Goal: Information Seeking & Learning: Learn about a topic

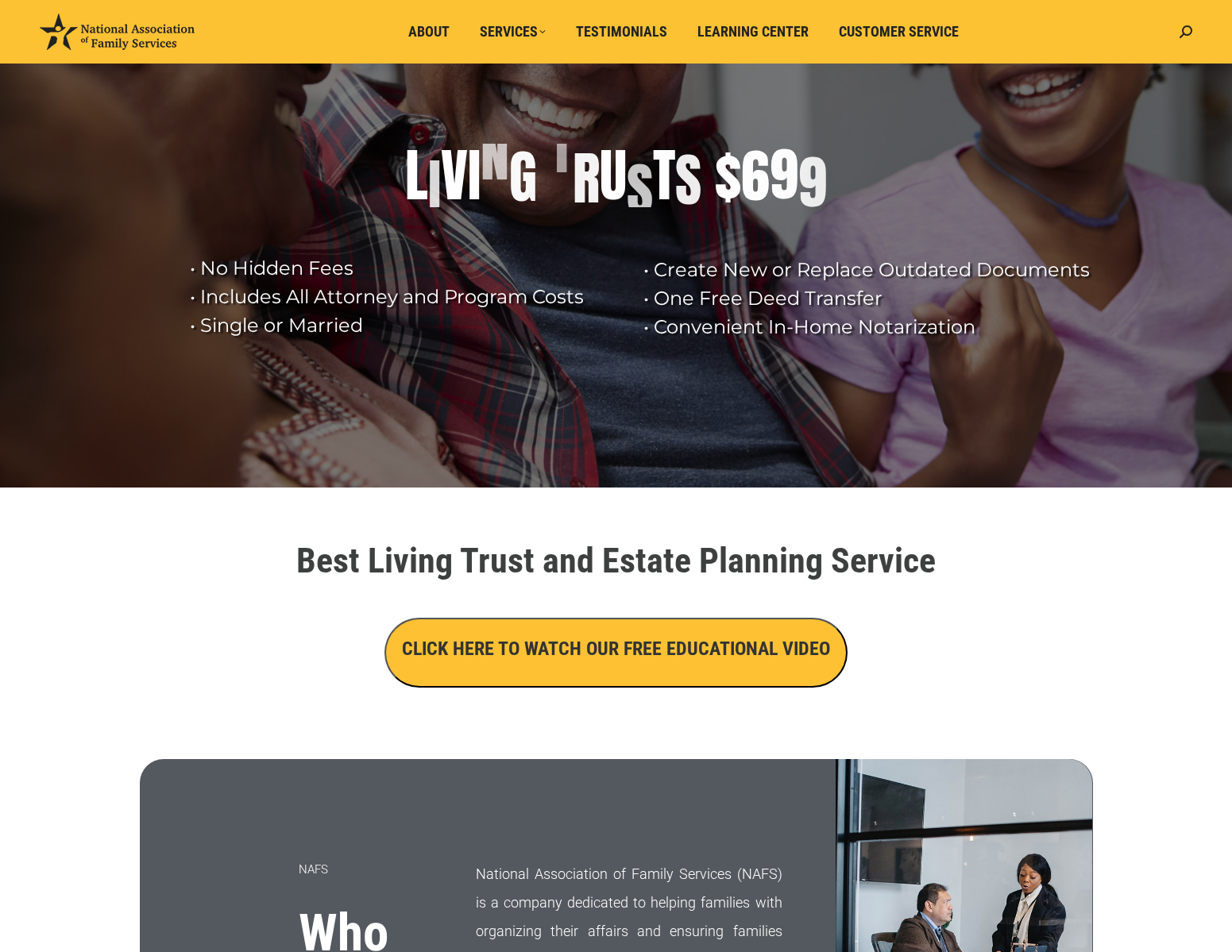
scroll to position [214, 0]
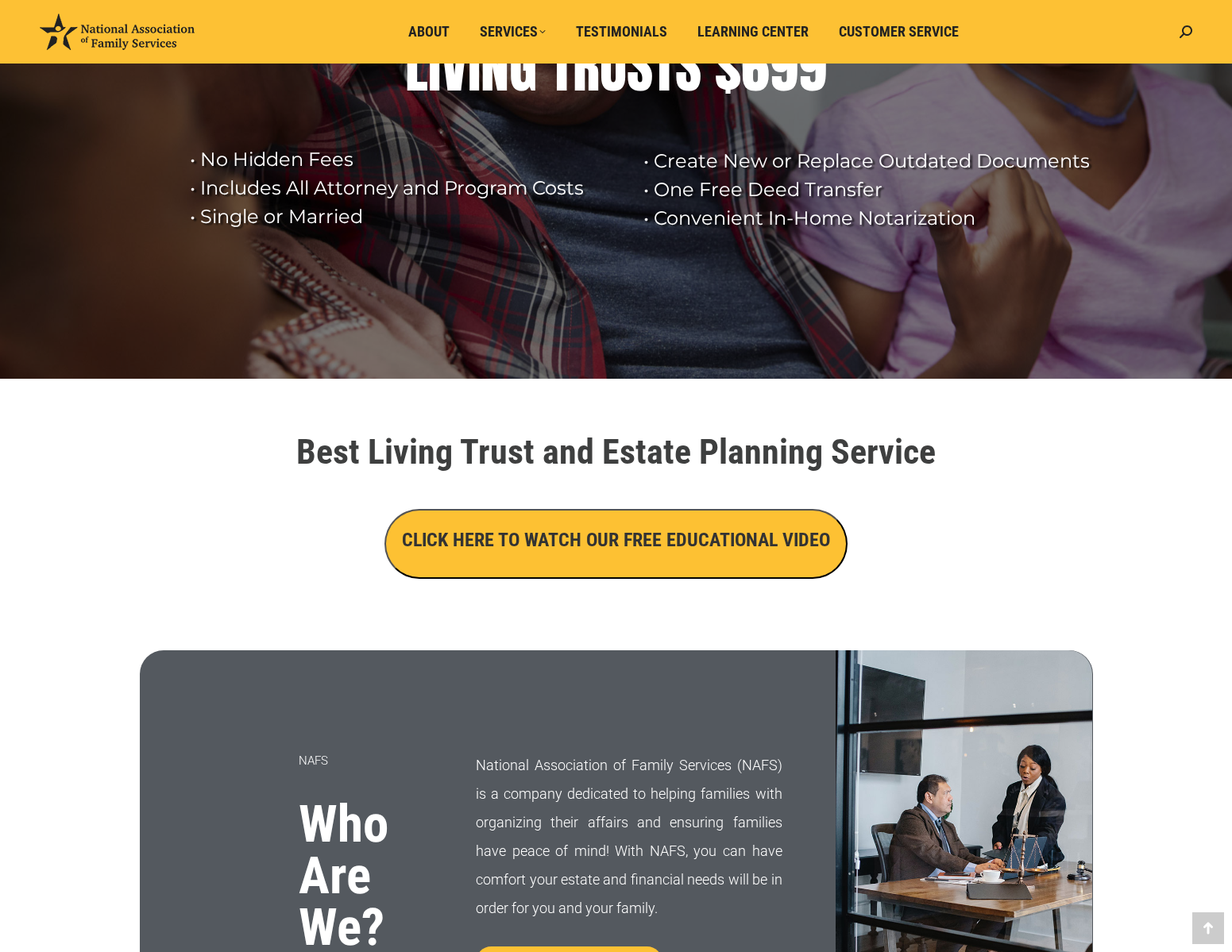
click at [631, 531] on h3 "CLICK HERE TO WATCH OUR FREE EDUCATIONAL VIDEO" at bounding box center [616, 540] width 428 height 27
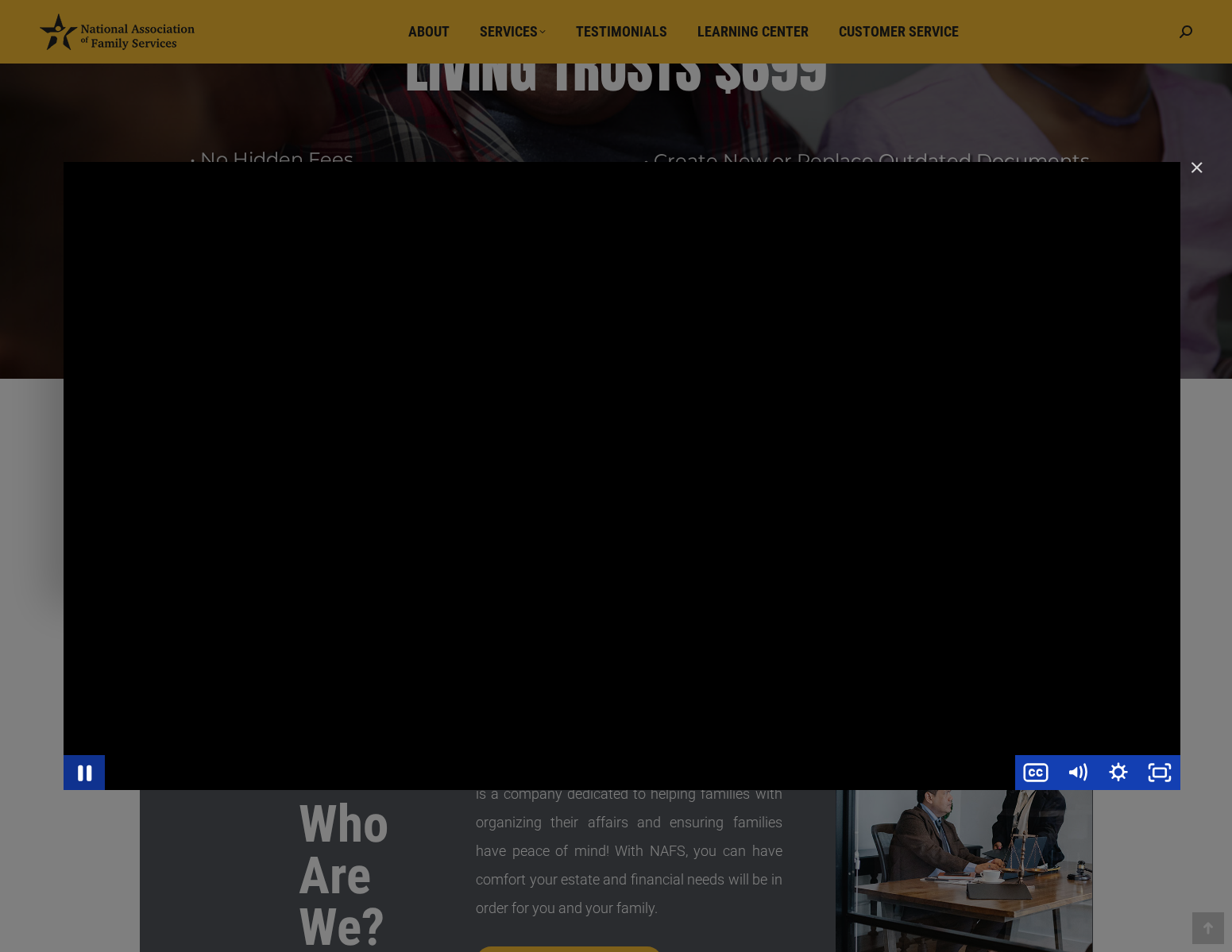
click at [81, 781] on icon "Pause" at bounding box center [83, 772] width 49 height 42
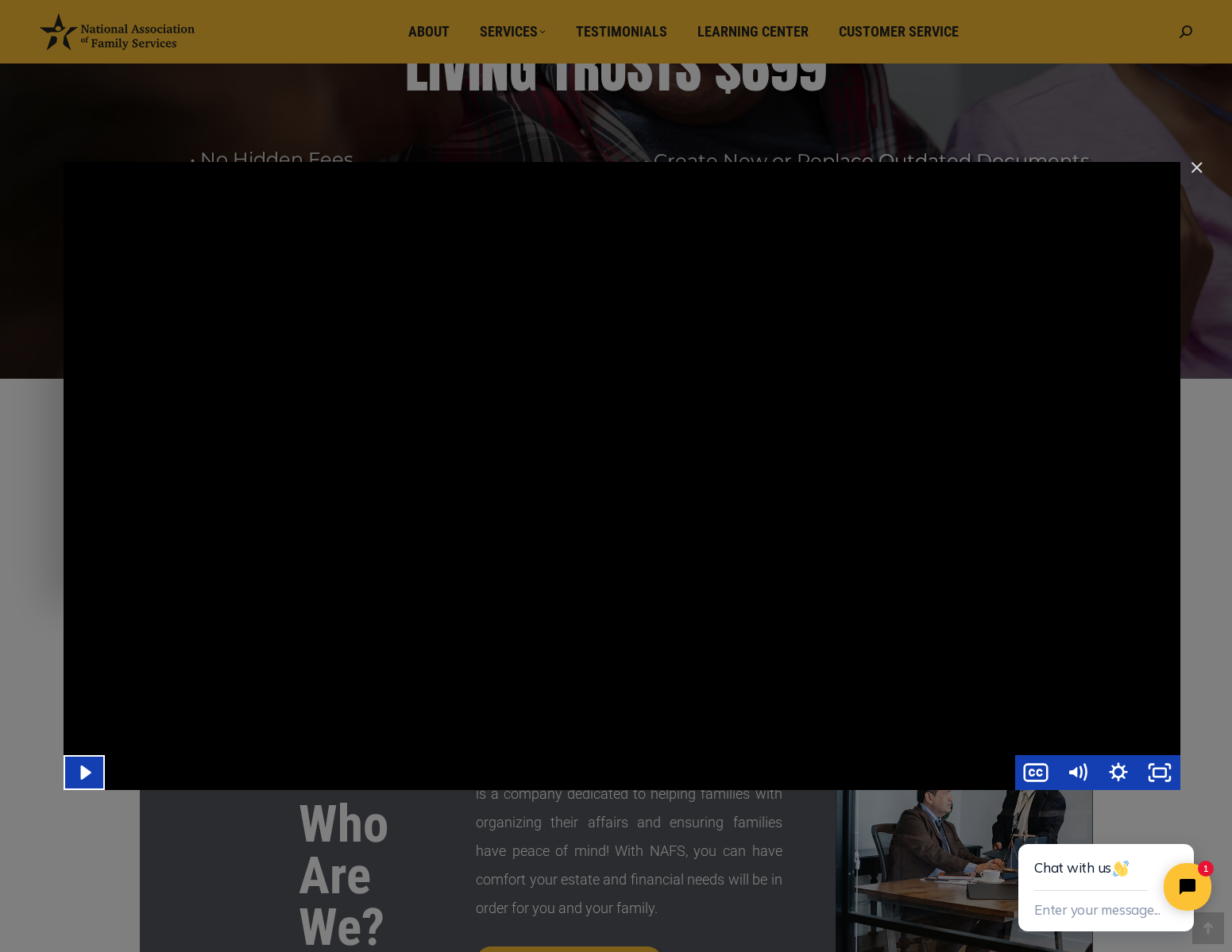
click at [1195, 169] on img "Close" at bounding box center [1189, 174] width 27 height 27
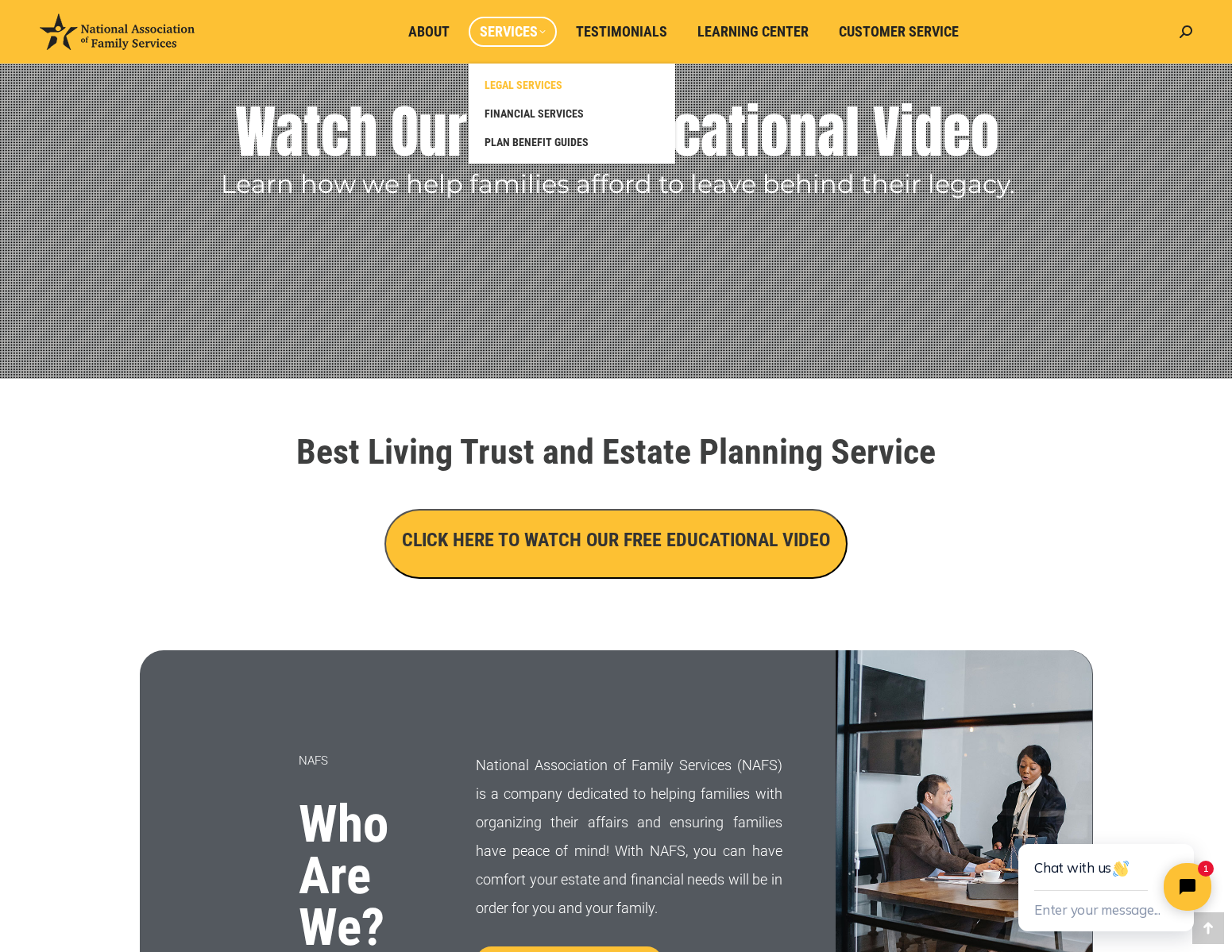
click at [515, 83] on span "LEGAL SERVICES" at bounding box center [523, 84] width 78 height 14
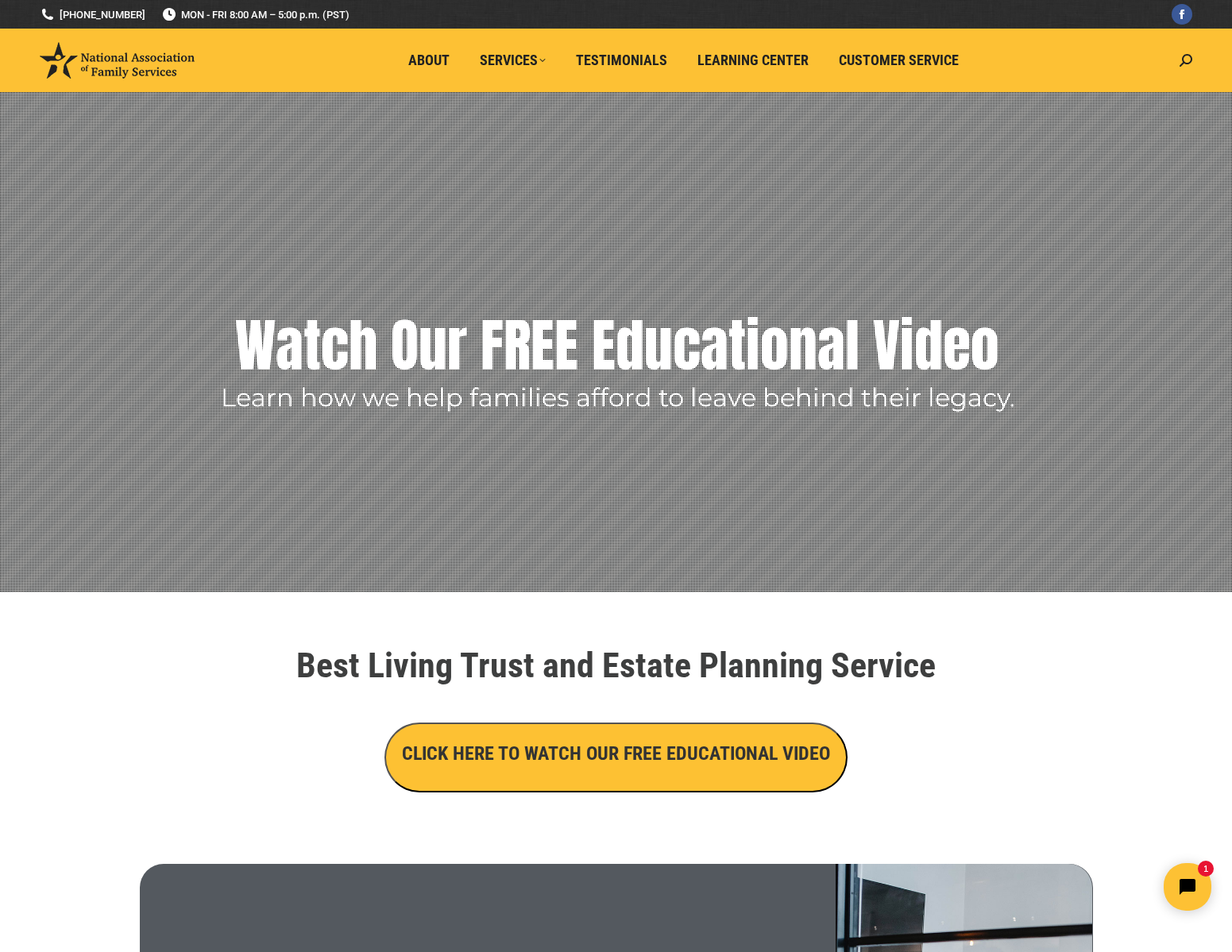
click at [669, 769] on button "CLICK HERE TO WATCH OUR FREE EDUCATIONAL VIDEO" at bounding box center [616, 758] width 463 height 70
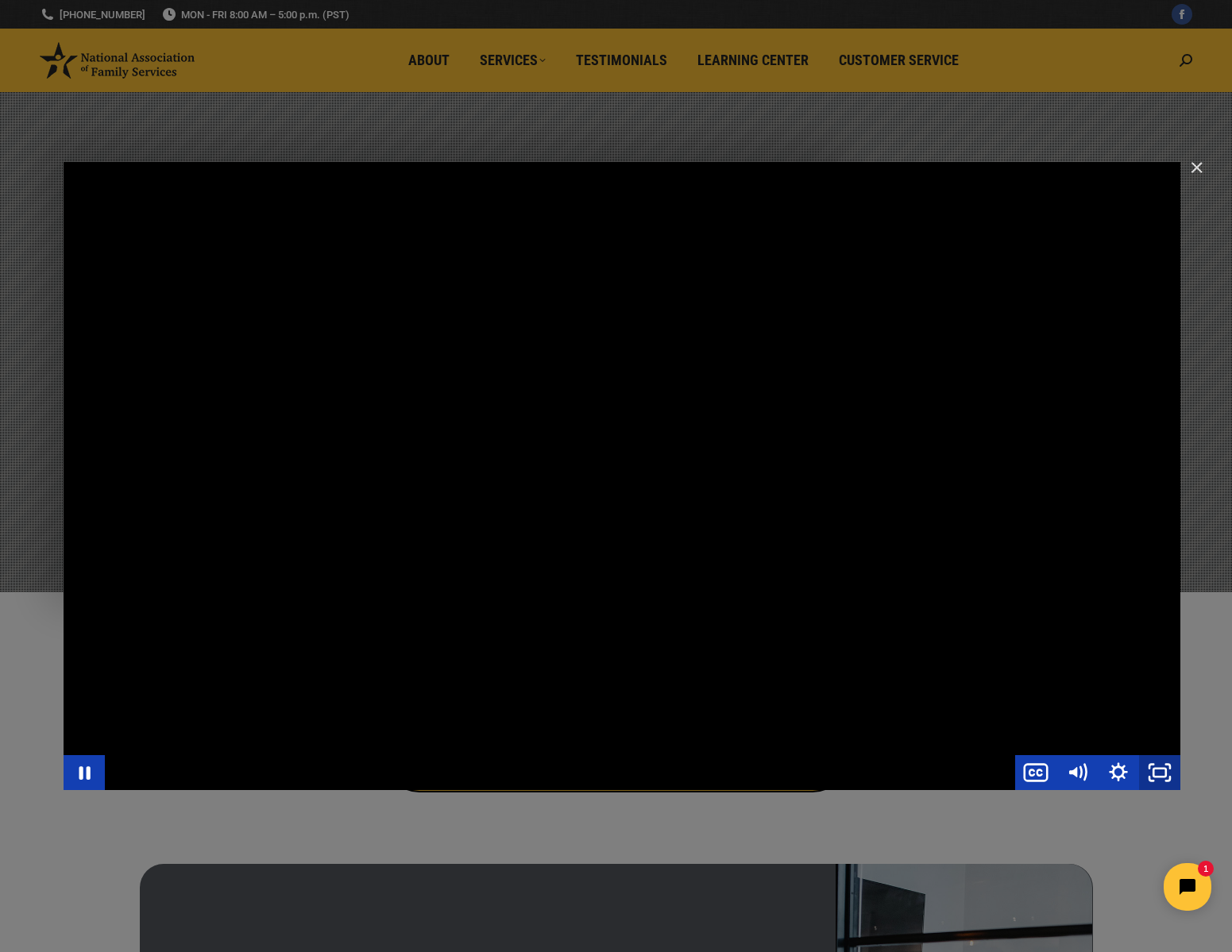
click at [1150, 773] on icon "Fullscreen" at bounding box center [1159, 773] width 41 height 35
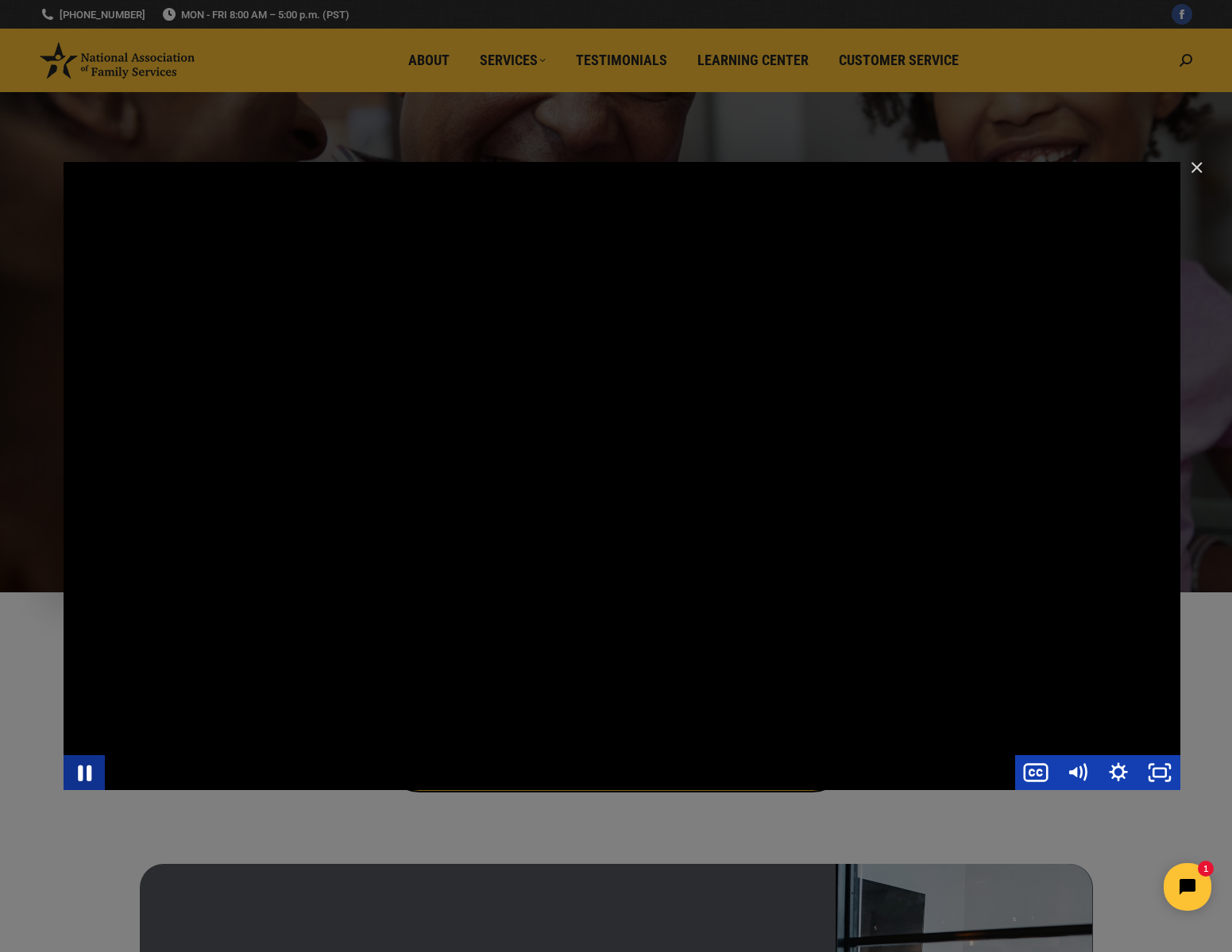
click at [86, 777] on icon "Pause" at bounding box center [83, 772] width 49 height 42
